Goal: Book appointment/travel/reservation

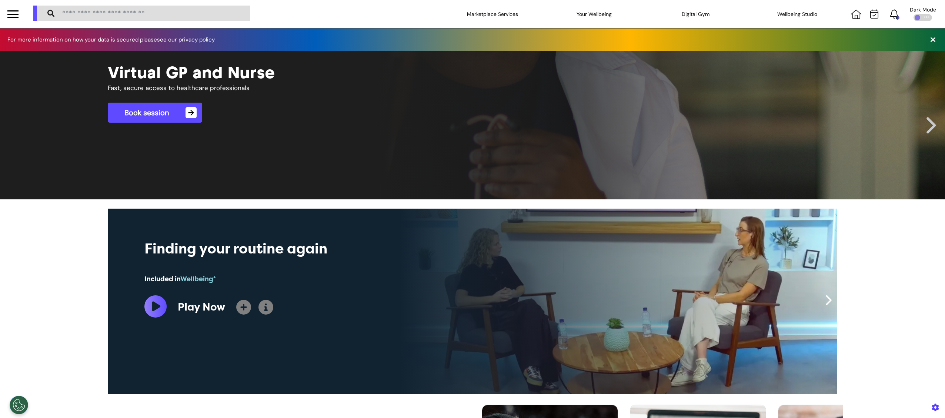
scroll to position [0, 370]
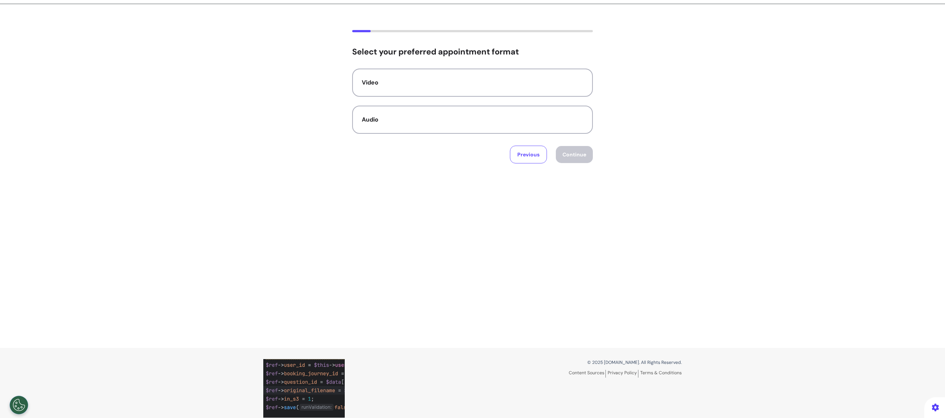
scroll to position [36, 0]
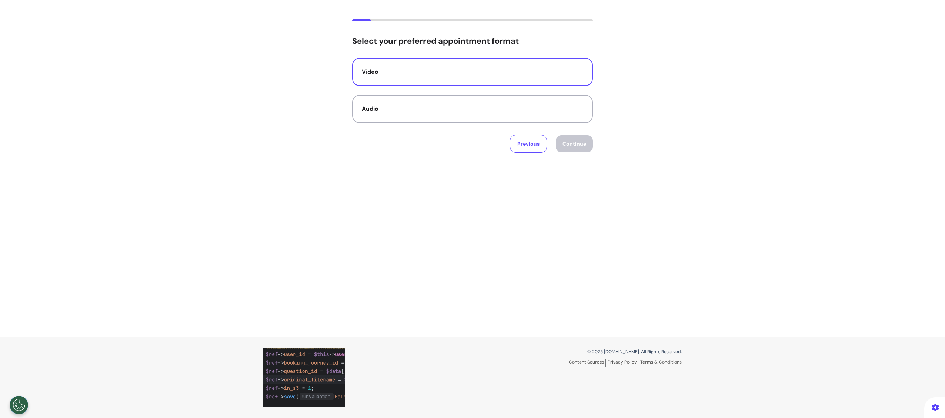
click at [388, 58] on button "Video" at bounding box center [472, 72] width 241 height 28
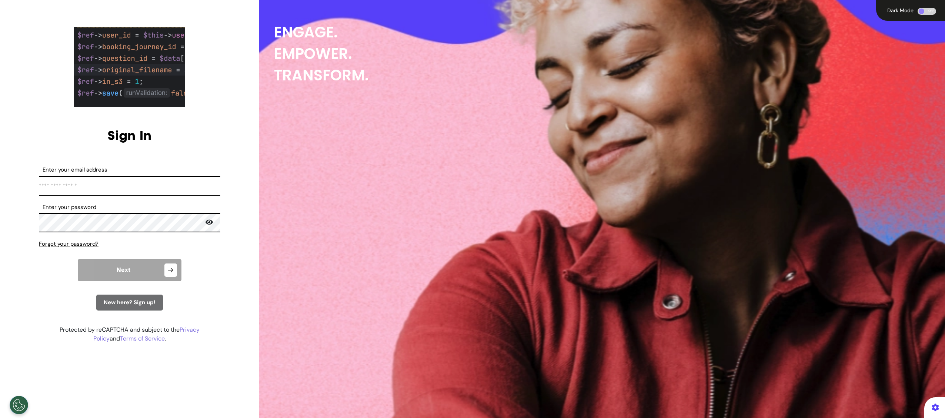
type input "**********"
click at [137, 264] on button "Next" at bounding box center [130, 270] width 104 height 22
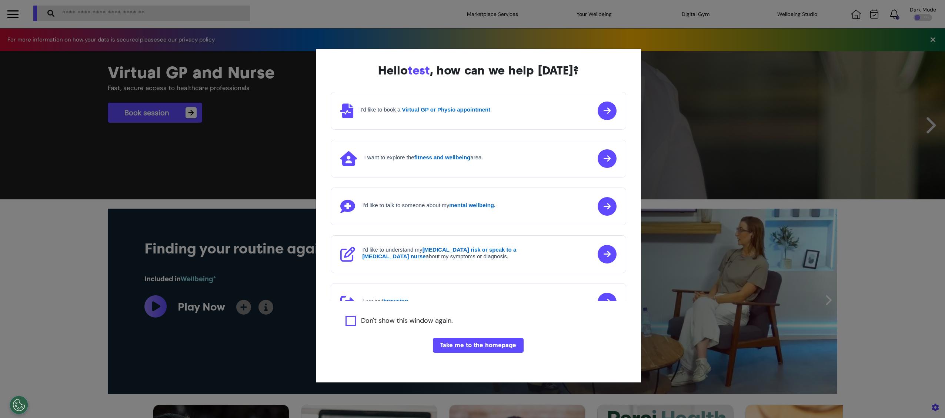
scroll to position [0, 370]
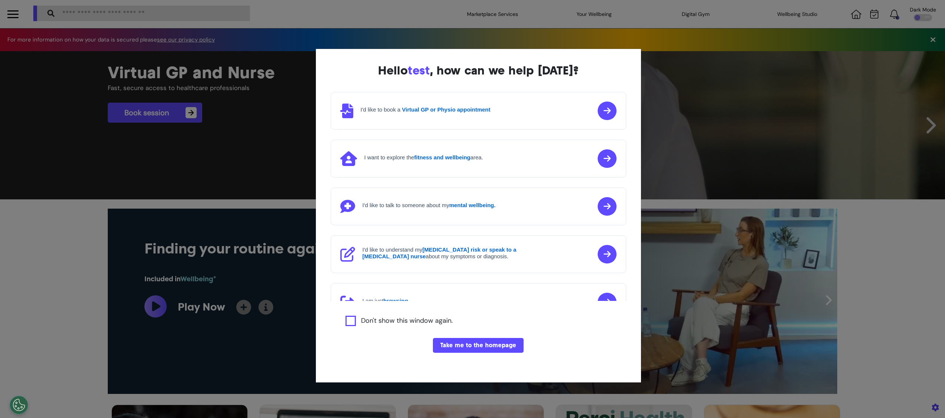
click at [463, 338] on button "Take me to the homepage" at bounding box center [478, 345] width 91 height 15
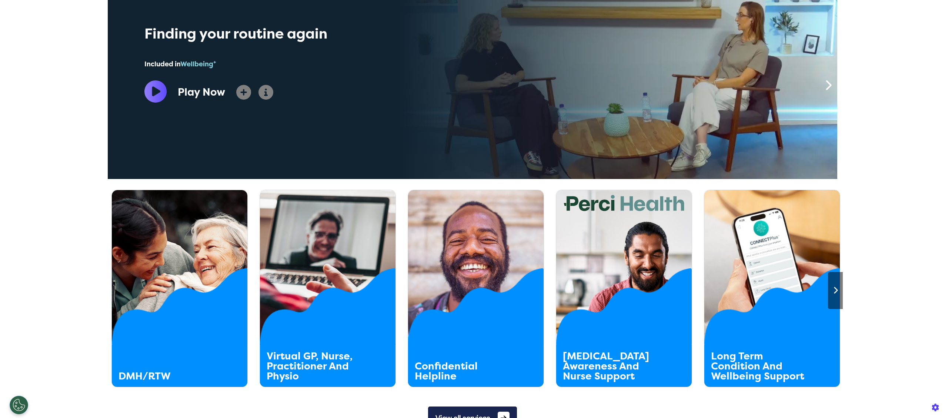
scroll to position [296, 0]
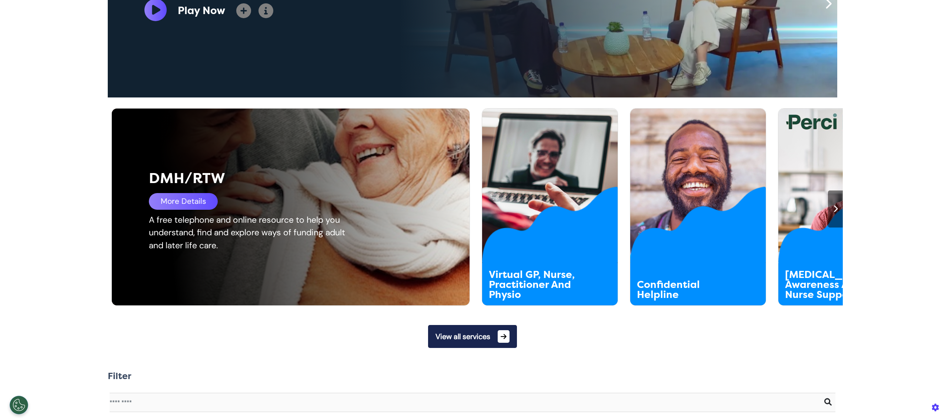
click at [222, 163] on div "DMH/RTW More Details A free telephone and online resource to help you understan…" at bounding box center [297, 206] width 370 height 197
click at [194, 202] on div "More Details" at bounding box center [183, 201] width 69 height 17
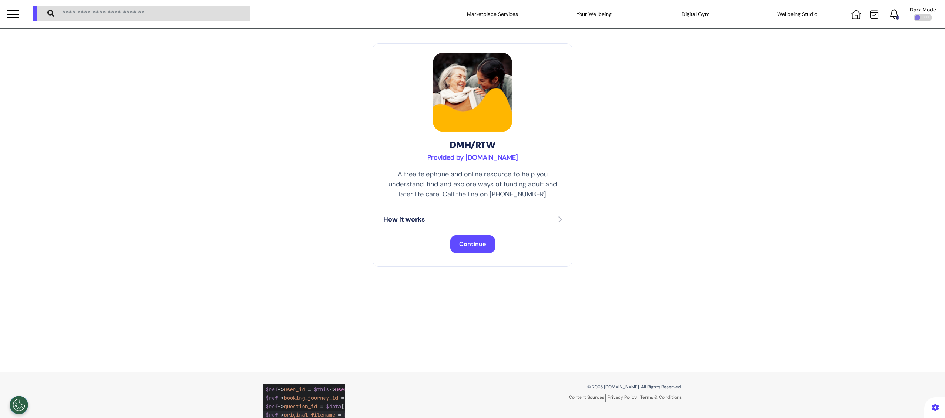
click at [473, 245] on span "Continue" at bounding box center [472, 244] width 27 height 8
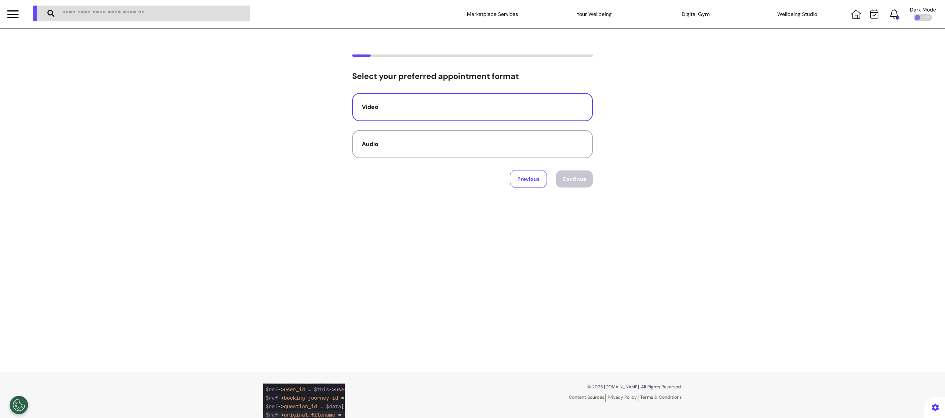
click at [506, 111] on div "Video" at bounding box center [472, 107] width 221 height 9
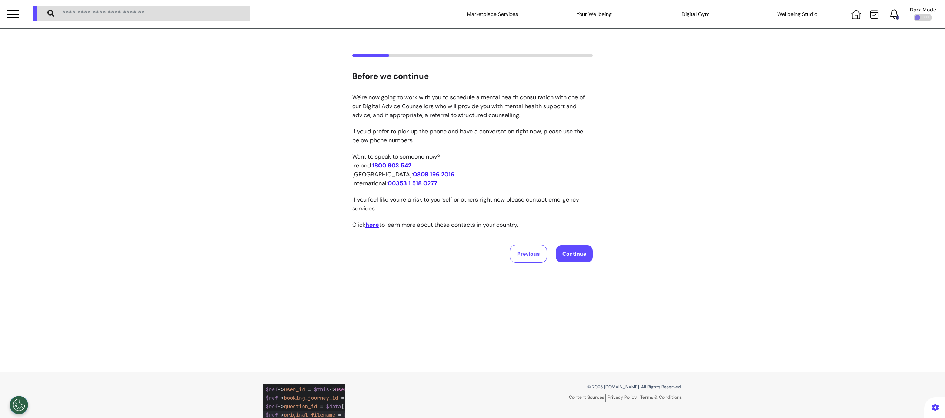
click at [570, 251] on button "Continue" at bounding box center [574, 253] width 37 height 17
